Goal: Transaction & Acquisition: Purchase product/service

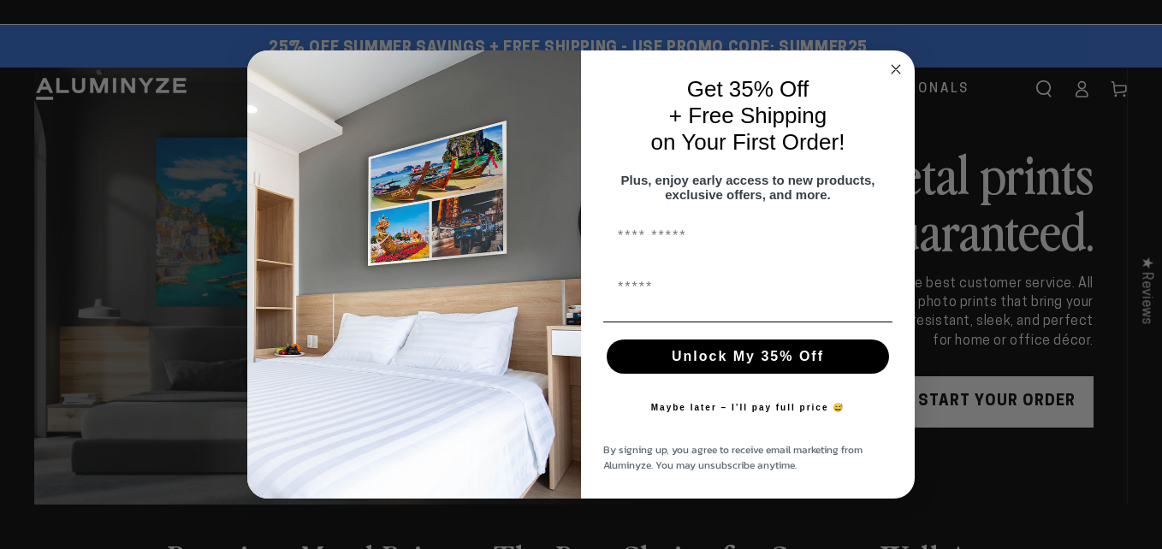
click at [894, 60] on circle "Close dialog" at bounding box center [897, 70] width 20 height 20
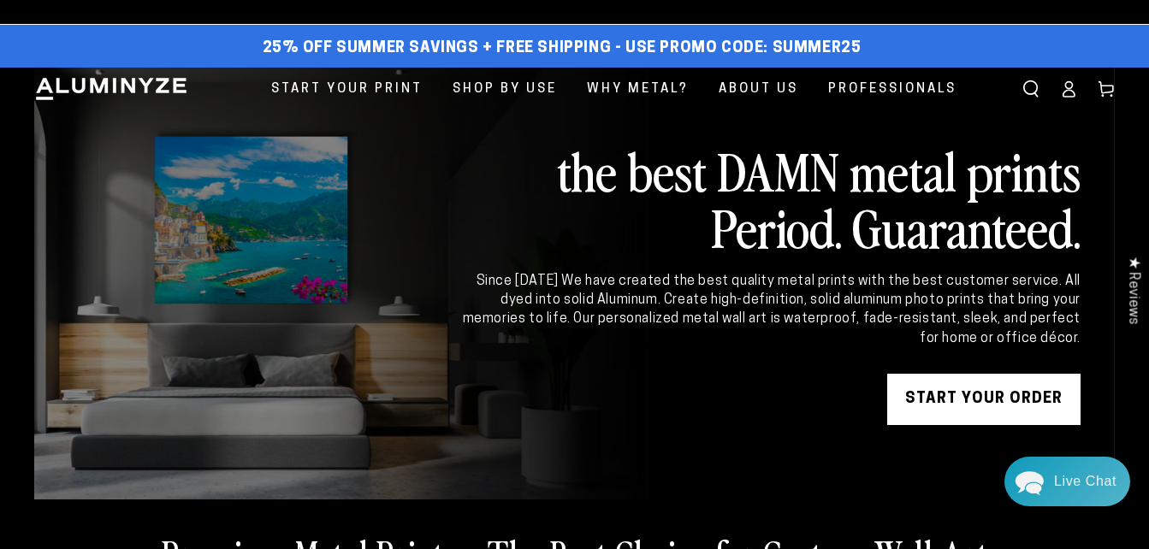
click at [977, 395] on link "START YOUR Order" at bounding box center [984, 399] width 193 height 51
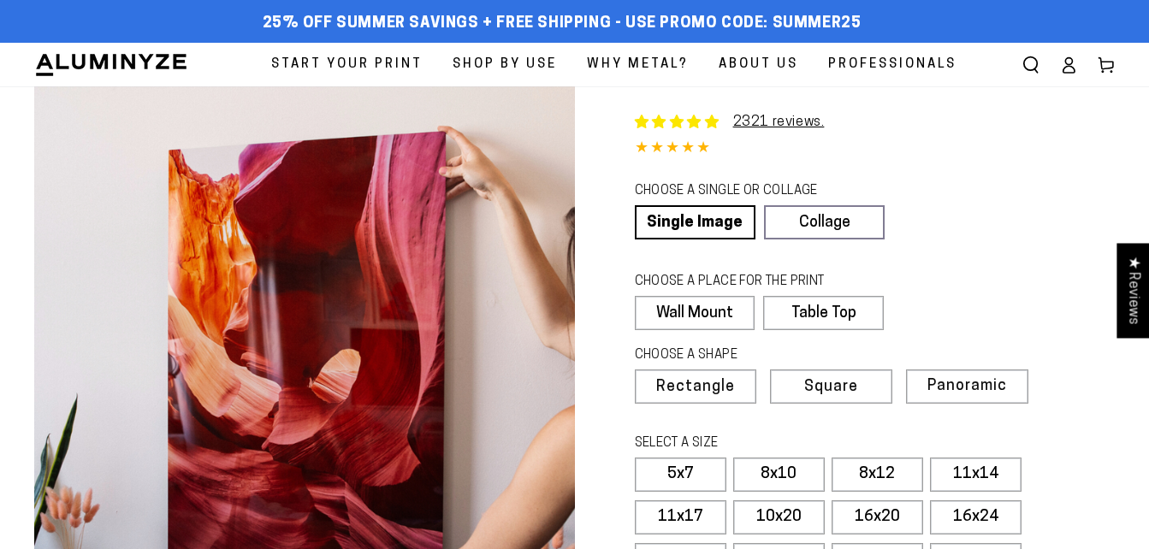
select select "**********"
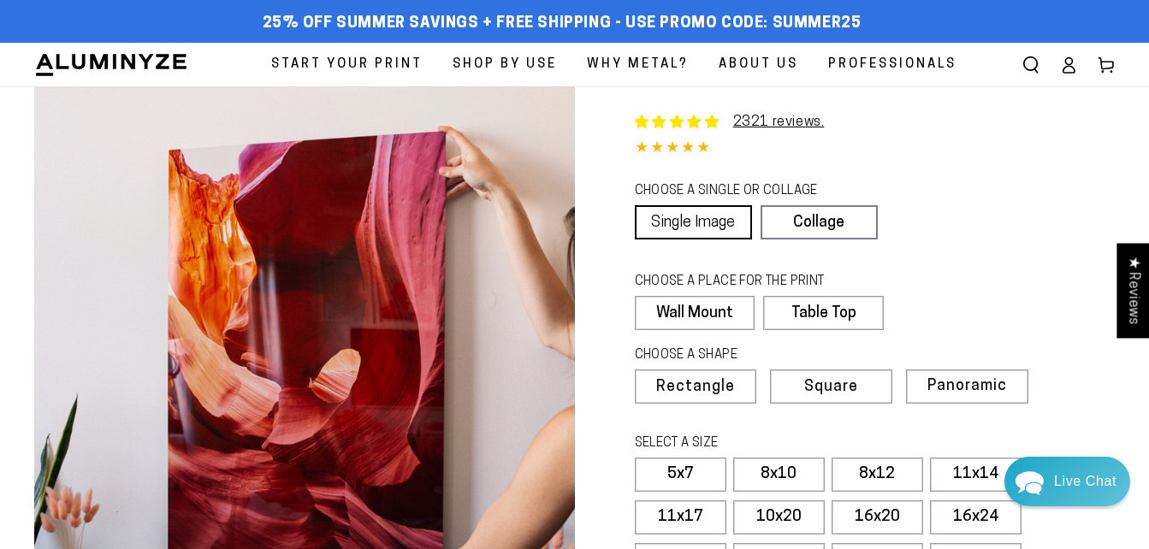
click at [691, 216] on link "Single Image" at bounding box center [693, 222] width 117 height 34
click at [695, 380] on span "Rectangle" at bounding box center [694, 387] width 75 height 15
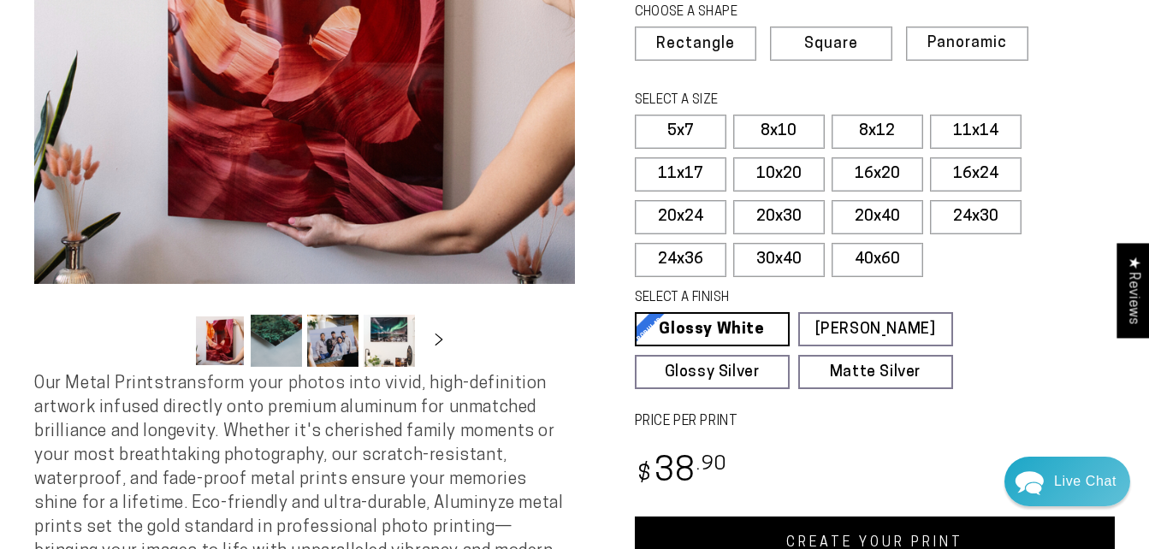
scroll to position [357, 0]
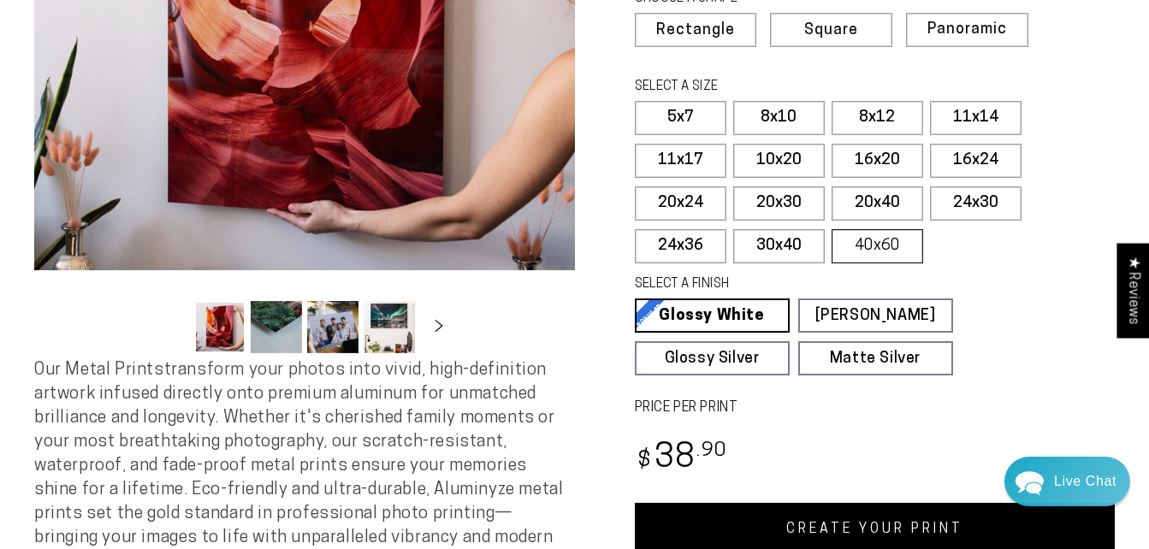
click at [879, 246] on label "40x60" at bounding box center [878, 246] width 92 height 34
click at [876, 244] on label "40x60" at bounding box center [878, 246] width 92 height 34
click at [876, 243] on label "40x60" at bounding box center [878, 246] width 92 height 34
click at [1065, 370] on fieldset "SELECT A FINISH Learn more Glossy White Glossy White Our bright white glossy su…" at bounding box center [870, 326] width 470 height 100
